Goal: Find specific page/section: Find specific page/section

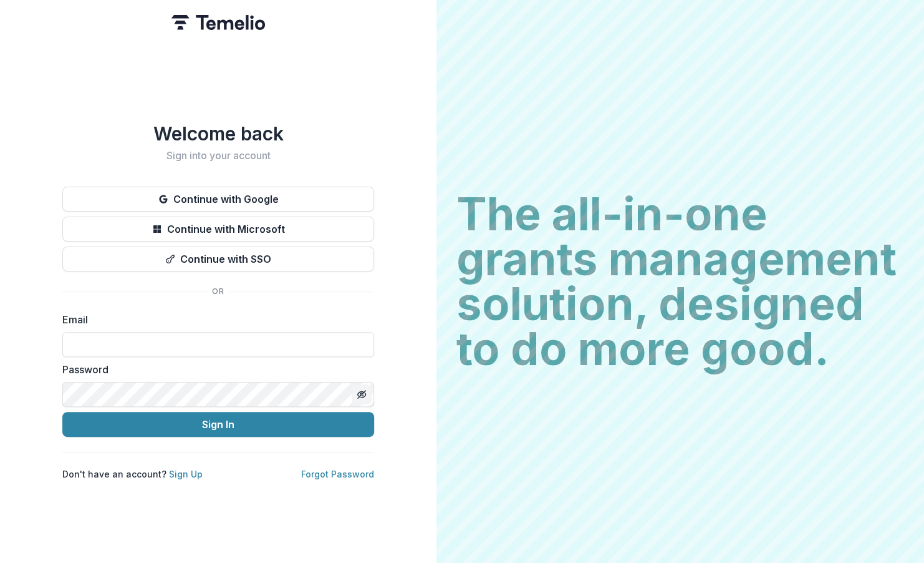
type input "**********"
click at [365, 392] on icon "Toggle password visibility" at bounding box center [362, 394] width 10 height 10
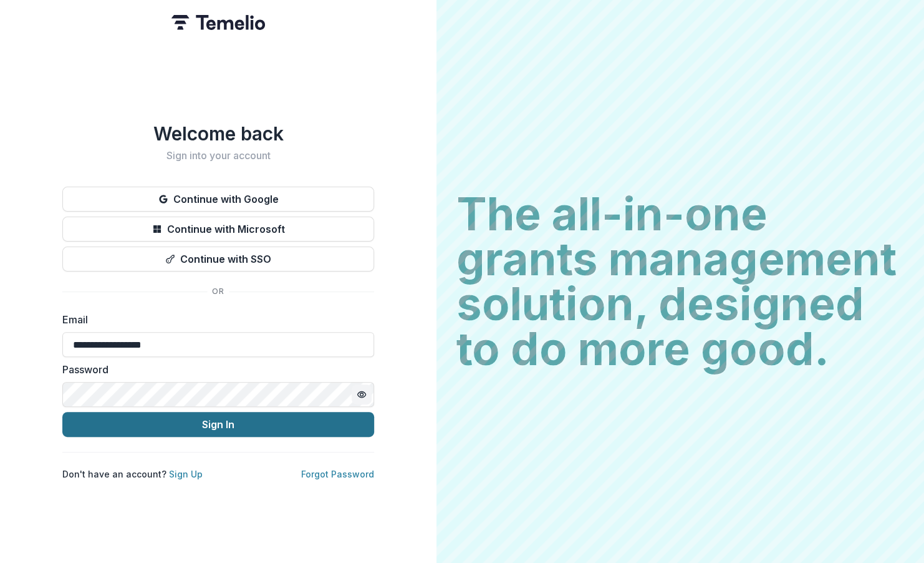
click at [267, 420] on button "Sign In" at bounding box center [218, 424] width 312 height 25
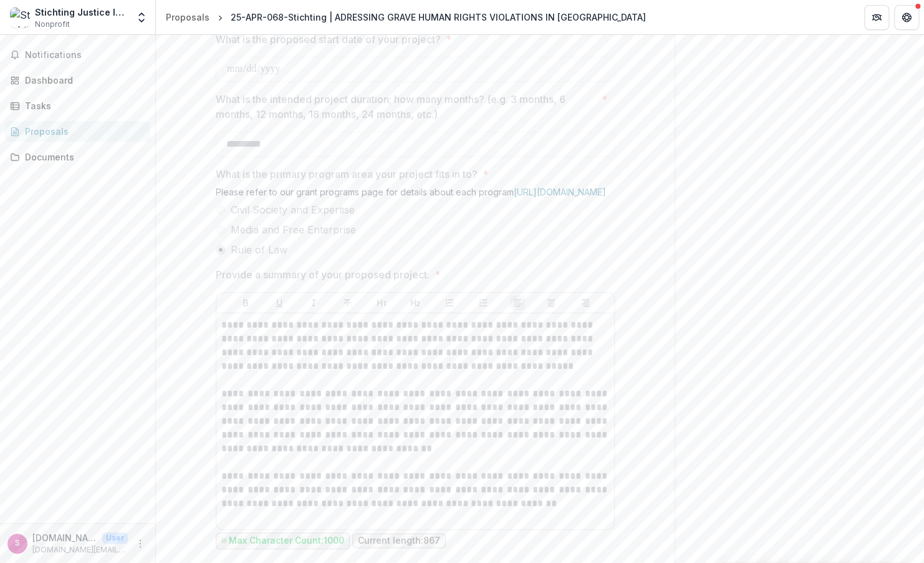
scroll to position [664, 0]
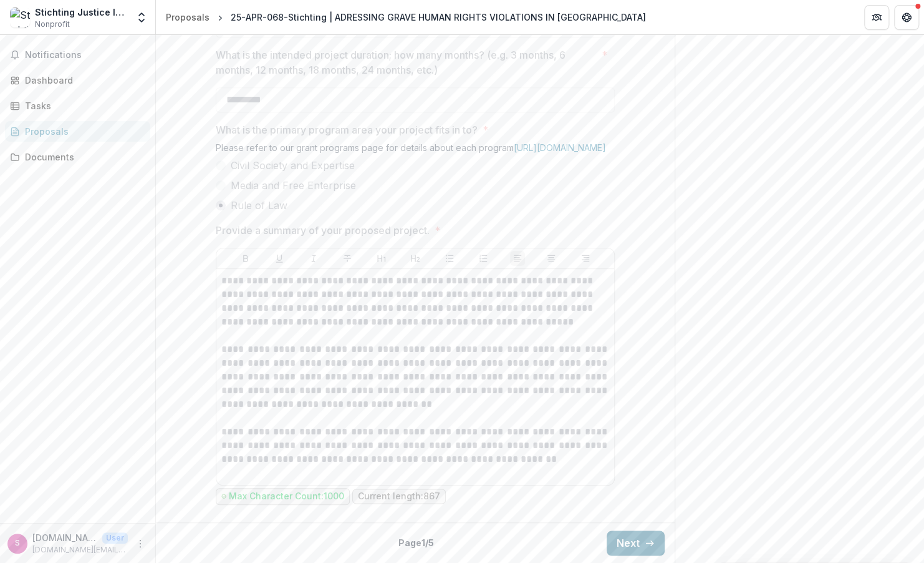
click at [637, 543] on button "Next" at bounding box center [636, 542] width 58 height 25
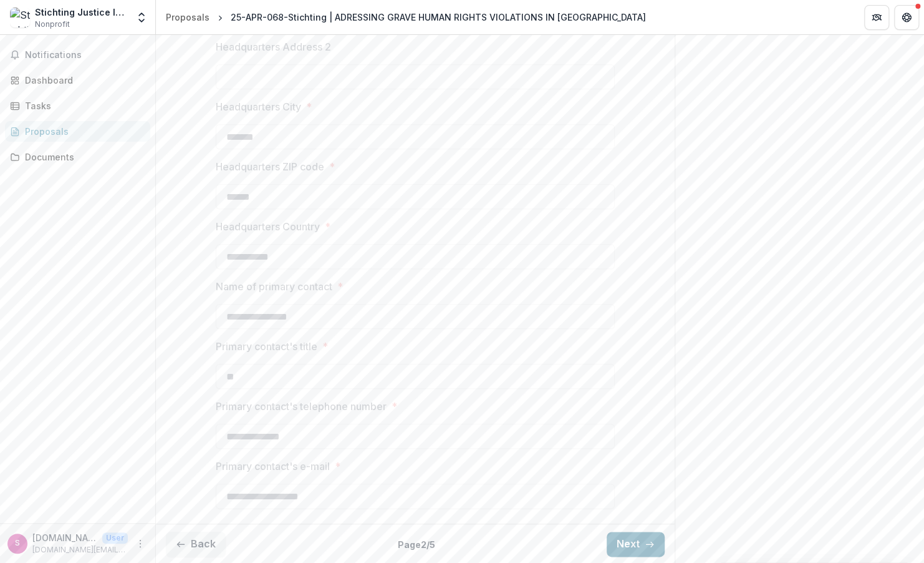
click at [637, 543] on button "Next" at bounding box center [636, 543] width 58 height 25
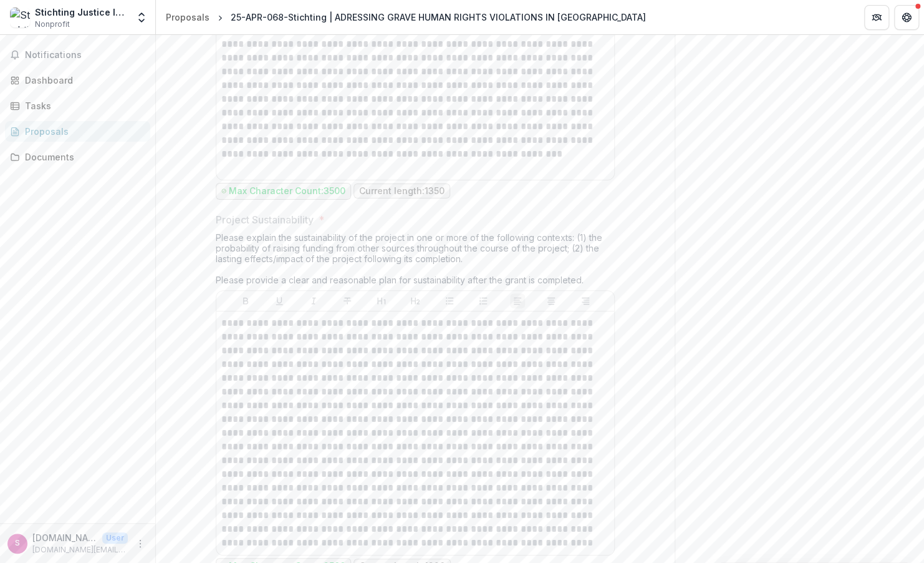
scroll to position [4966, 0]
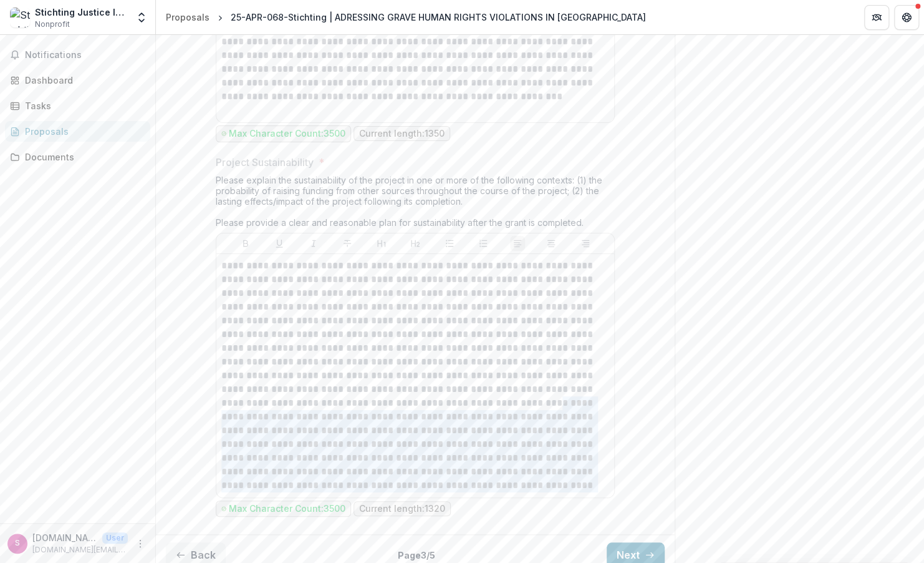
drag, startPoint x: 530, startPoint y: 477, endPoint x: 404, endPoint y: 387, distance: 153.9
click at [404, 387] on p at bounding box center [415, 375] width 388 height 233
drag, startPoint x: 404, startPoint y: 387, endPoint x: 598, endPoint y: 333, distance: 200.8
click at [598, 333] on p at bounding box center [415, 375] width 388 height 233
click at [56, 80] on div "Dashboard" at bounding box center [82, 80] width 115 height 13
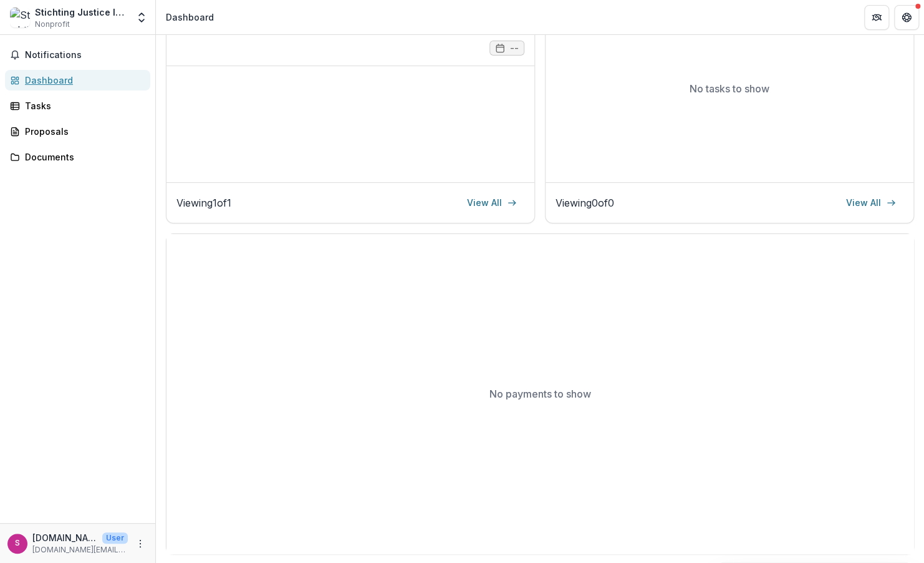
scroll to position [137, 0]
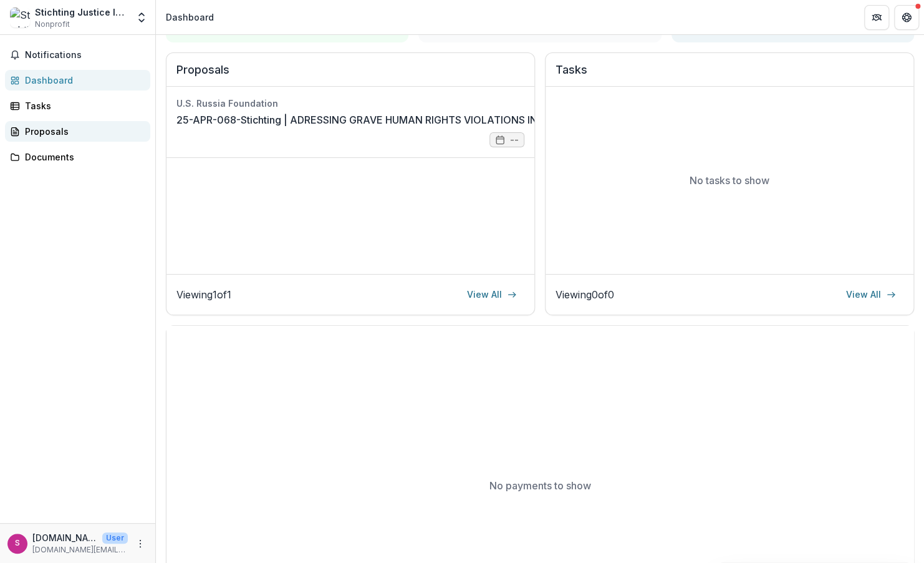
click at [61, 131] on div "Proposals" at bounding box center [82, 131] width 115 height 13
